Goal: Task Accomplishment & Management: Manage account settings

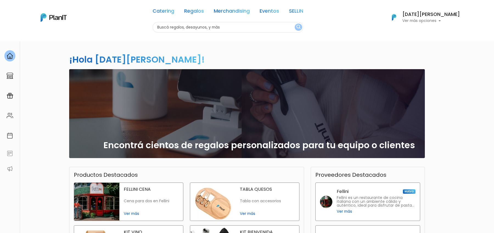
click at [440, 22] on p "Ver más opciones" at bounding box center [431, 21] width 58 height 4
click at [424, 16] on h6 "[DATE][PERSON_NAME]" at bounding box center [431, 14] width 58 height 5
click at [437, 12] on h6 "[DATE][PERSON_NAME]" at bounding box center [431, 14] width 58 height 5
click at [436, 83] on link "Cerrar Sesión" at bounding box center [435, 81] width 49 height 11
drag, startPoint x: 434, startPoint y: 15, endPoint x: 432, endPoint y: 13, distance: 3.5
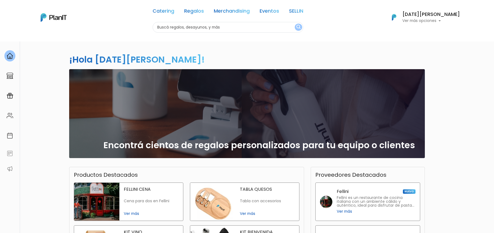
click at [434, 15] on h6 "[DATE][PERSON_NAME]" at bounding box center [431, 14] width 58 height 5
click at [425, 82] on link "Cerrar Sesión" at bounding box center [435, 81] width 49 height 11
